Goal: Use online tool/utility: Utilize a website feature to perform a specific function

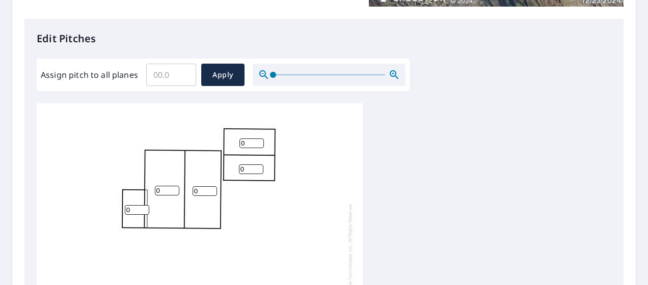
scroll to position [10, 0]
click at [165, 80] on input "Assign pitch to all planes" at bounding box center [171, 75] width 50 height 29
type input "4"
click at [225, 81] on span "Apply" at bounding box center [222, 75] width 27 height 13
type input "4"
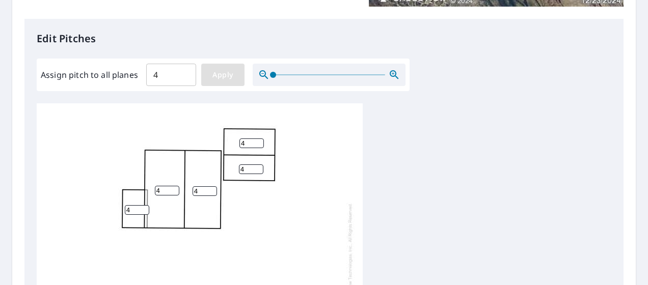
type input "4"
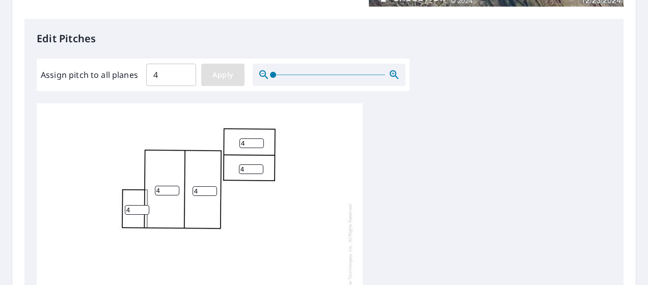
type input "4"
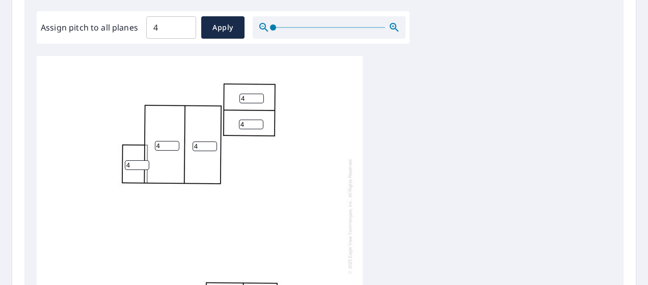
scroll to position [204, 0]
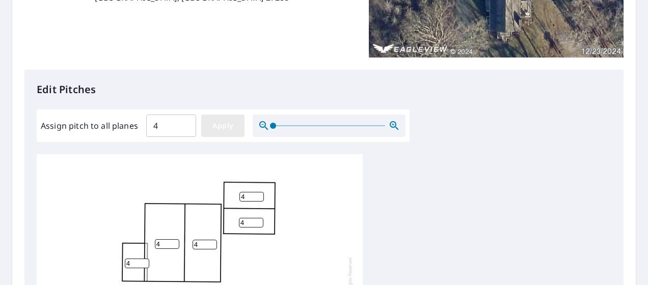
click at [229, 133] on button "Apply" at bounding box center [222, 126] width 43 height 22
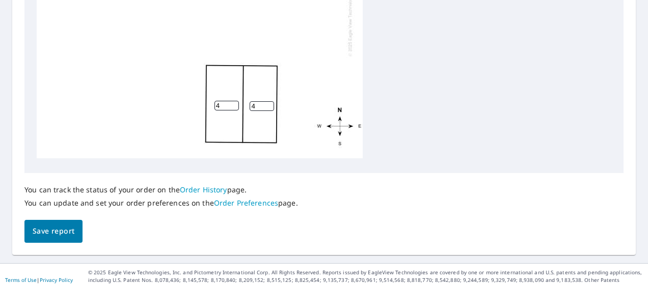
scroll to position [521, 0]
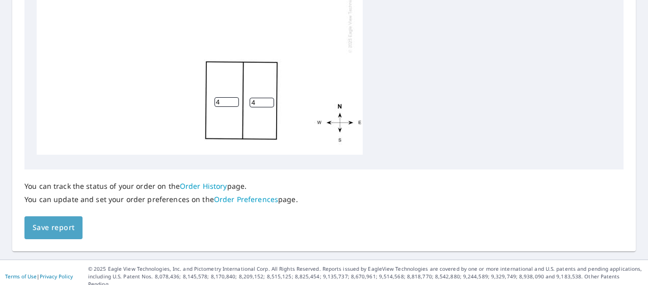
click at [54, 228] on span "Save report" at bounding box center [54, 228] width 42 height 13
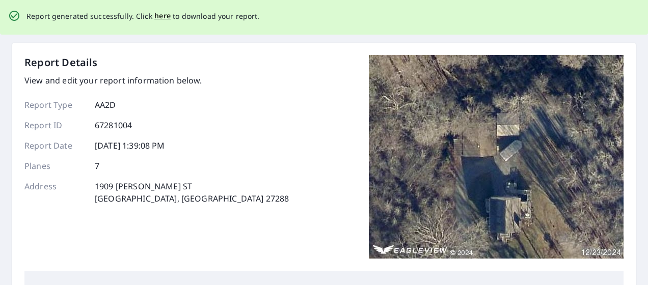
scroll to position [0, 0]
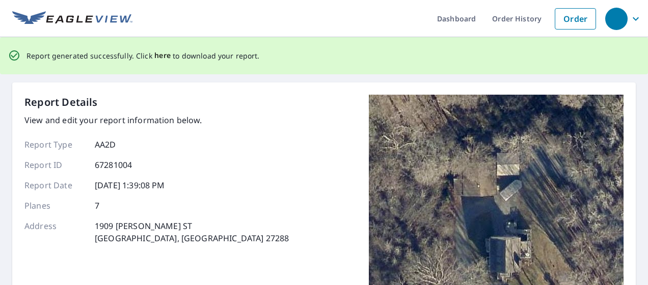
click at [160, 55] on span "here" at bounding box center [162, 55] width 17 height 13
